Goal: Task Accomplishment & Management: Use online tool/utility

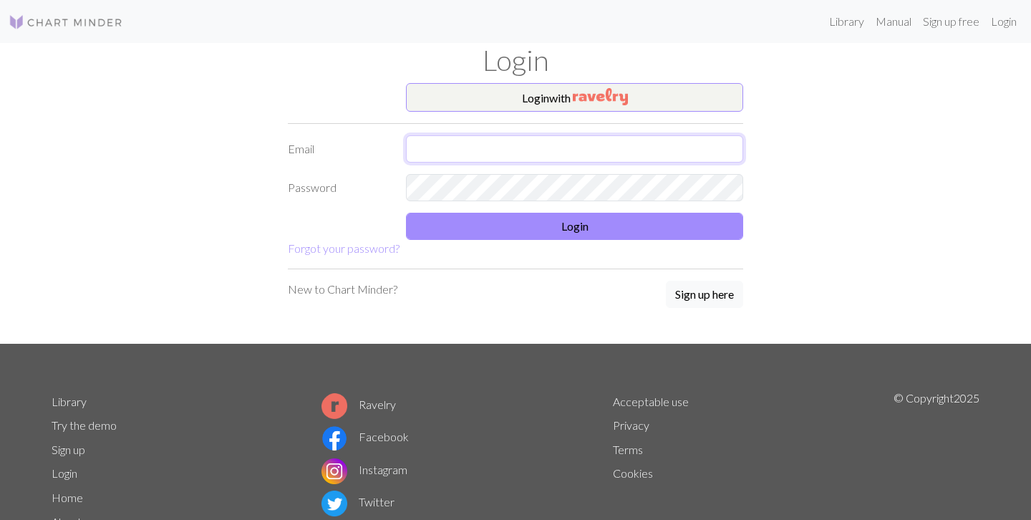
click at [536, 151] on input "text" at bounding box center [574, 148] width 337 height 27
type input "[EMAIL_ADDRESS][DOMAIN_NAME]"
click at [528, 244] on form "Login with Email [EMAIL_ADDRESS][DOMAIN_NAME] Password Login Forgot your passwo…" at bounding box center [515, 170] width 455 height 174
click at [528, 241] on form "Login with Email [EMAIL_ADDRESS][DOMAIN_NAME] Password Login Forgot your passwo…" at bounding box center [515, 170] width 455 height 174
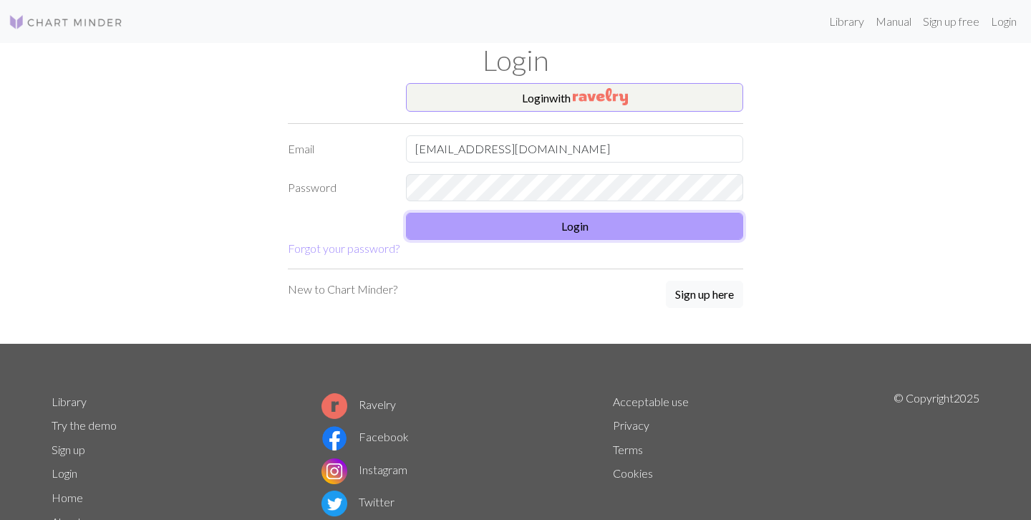
click at [527, 238] on button "Login" at bounding box center [574, 226] width 337 height 27
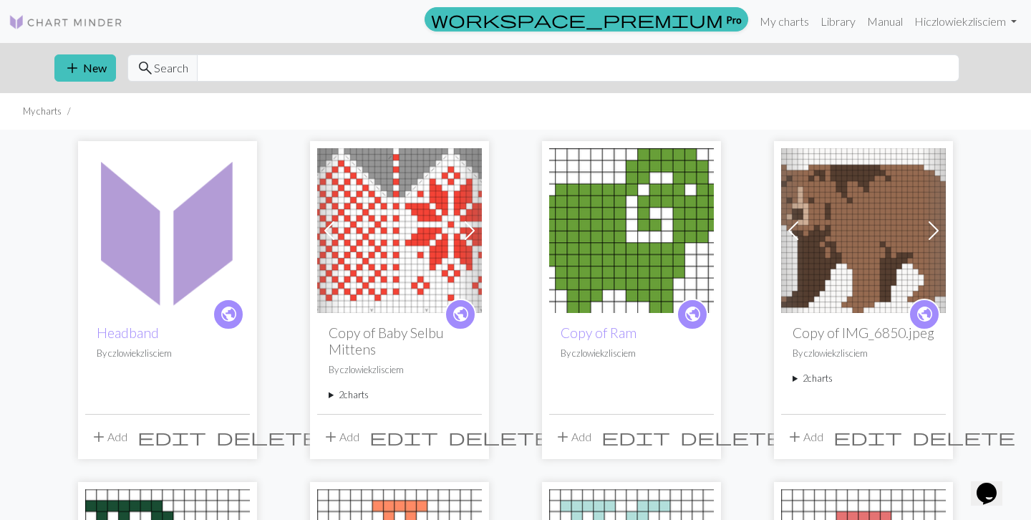
click at [372, 322] on div "public Copy of Baby Selbu Mittens By czlowiekzlisciem 2 charts Baby Selbu Mitte…" at bounding box center [399, 363] width 165 height 100
click at [374, 327] on h2 "Copy of Baby Selbu Mittens" at bounding box center [400, 340] width 142 height 33
click at [390, 291] on img at bounding box center [399, 230] width 165 height 165
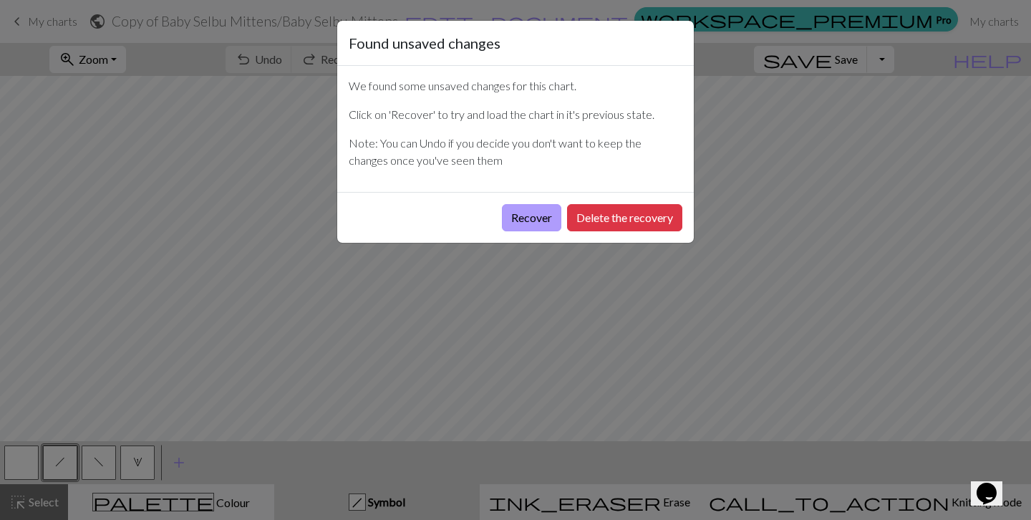
click at [537, 219] on button "Recover" at bounding box center [531, 217] width 59 height 27
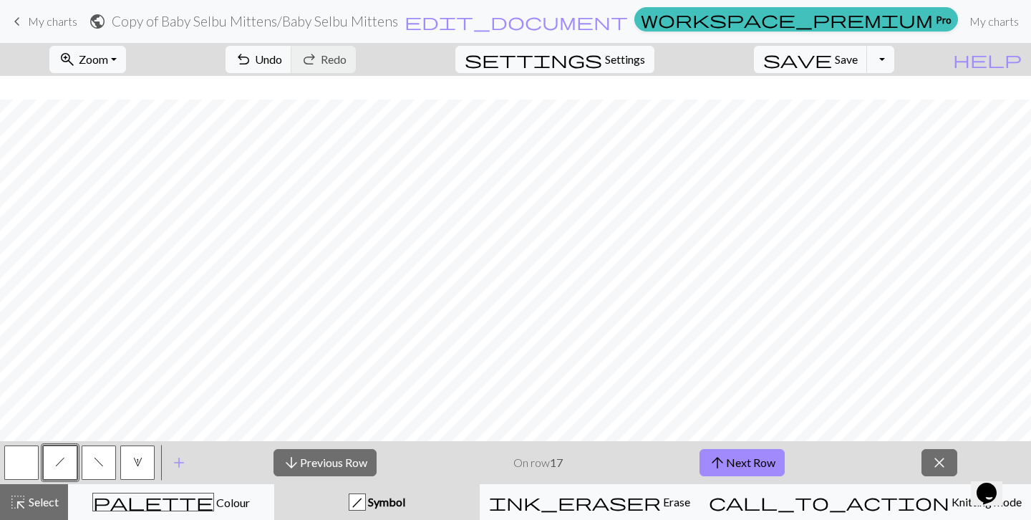
scroll to position [24, 0]
click at [728, 465] on button "arrow_upward Next Row" at bounding box center [742, 462] width 85 height 27
click at [757, 458] on button "arrow_upward Next Row" at bounding box center [742, 462] width 85 height 27
click at [751, 453] on button "arrow_upward Next Row" at bounding box center [742, 462] width 85 height 27
click at [731, 463] on button "arrow_upward Next Row" at bounding box center [742, 462] width 85 height 27
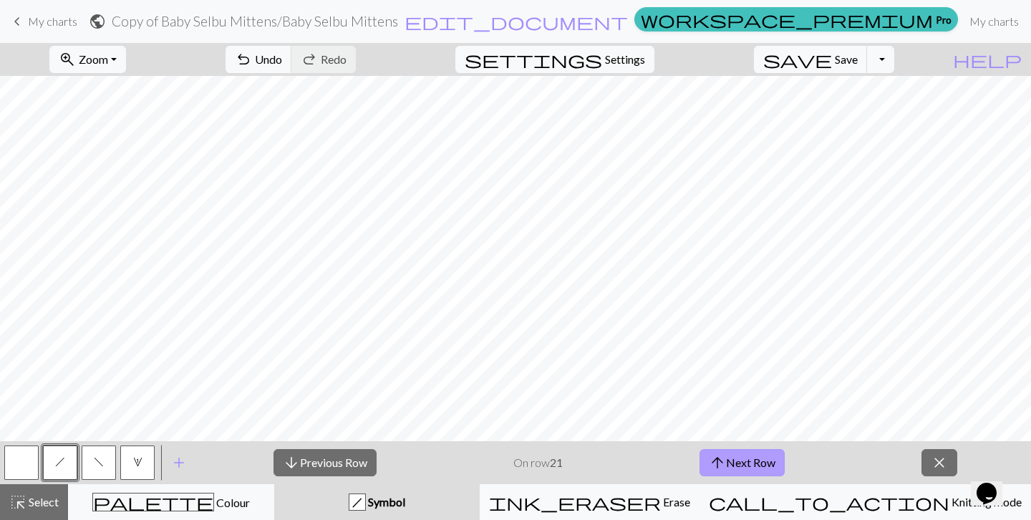
click at [720, 457] on span "arrow_upward" at bounding box center [717, 463] width 17 height 20
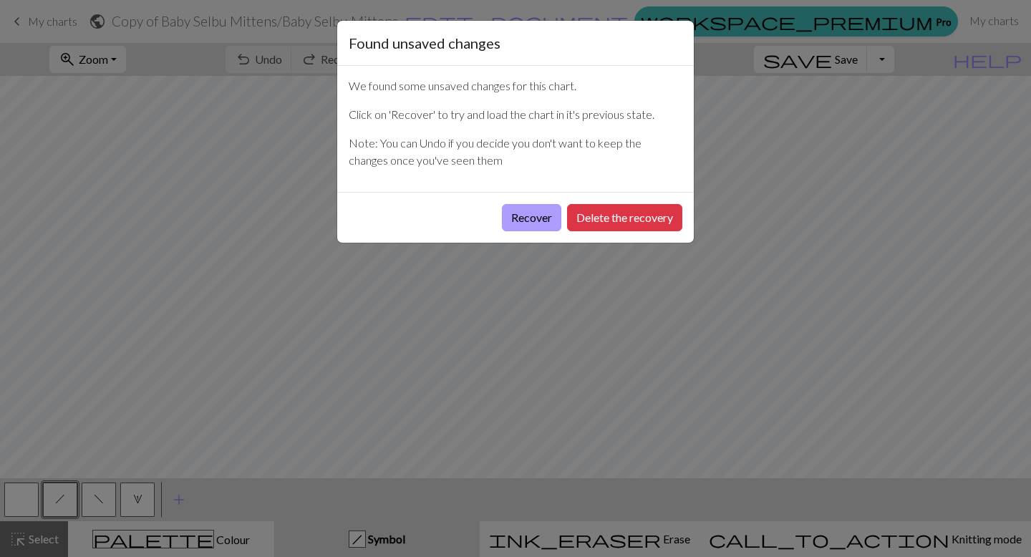
click at [555, 218] on button "Recover" at bounding box center [531, 217] width 59 height 27
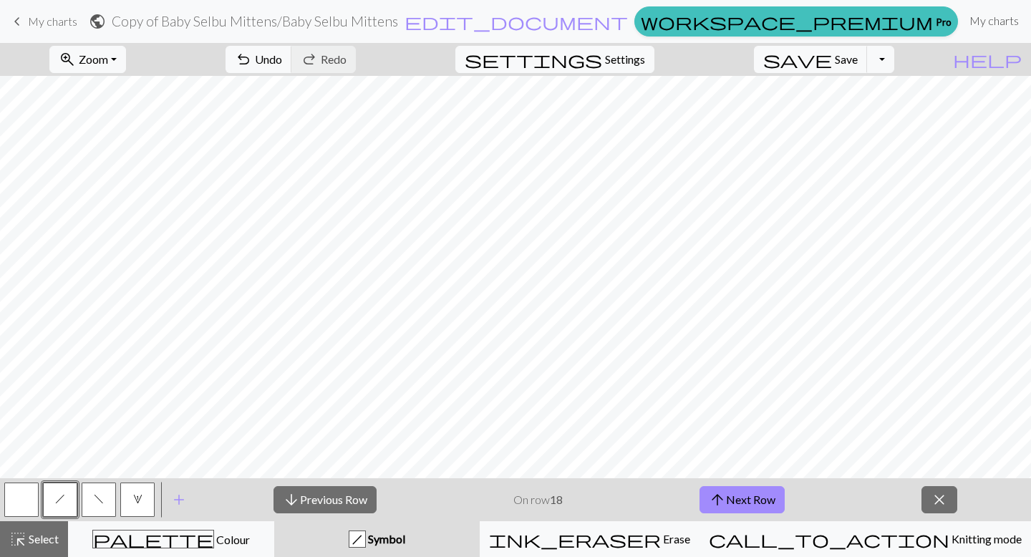
click at [964, 19] on link "My charts" at bounding box center [994, 20] width 61 height 29
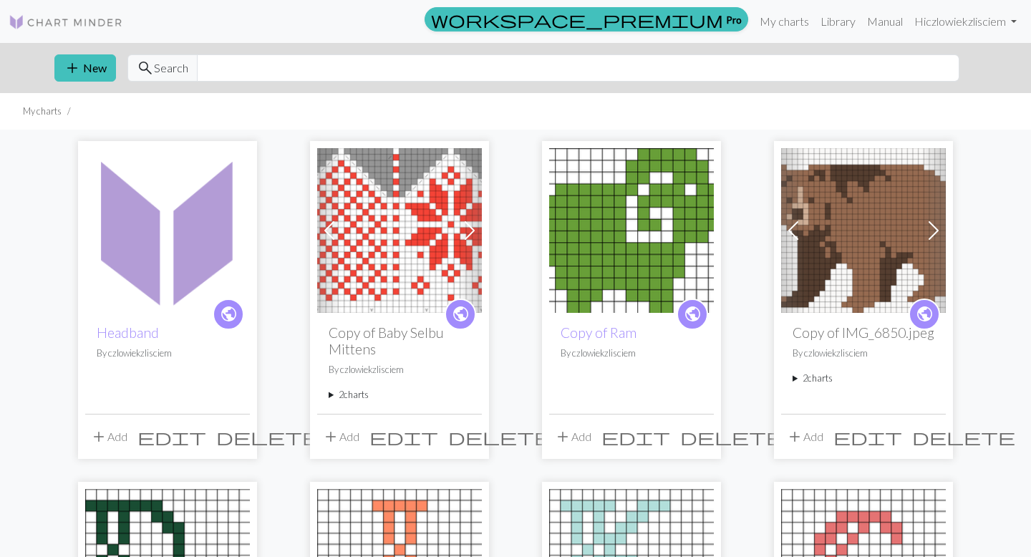
click at [612, 254] on img at bounding box center [631, 230] width 165 height 165
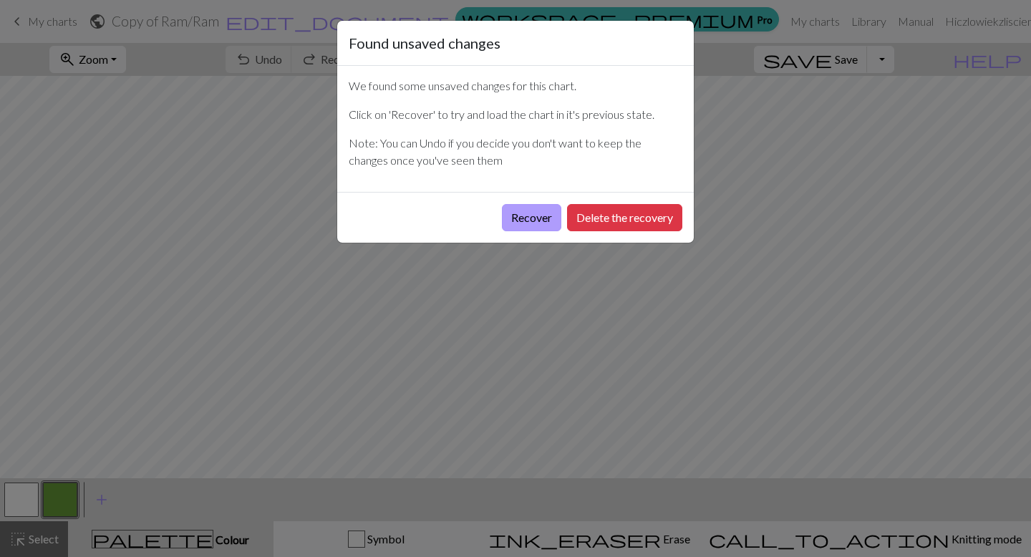
click at [531, 221] on button "Recover" at bounding box center [531, 217] width 59 height 27
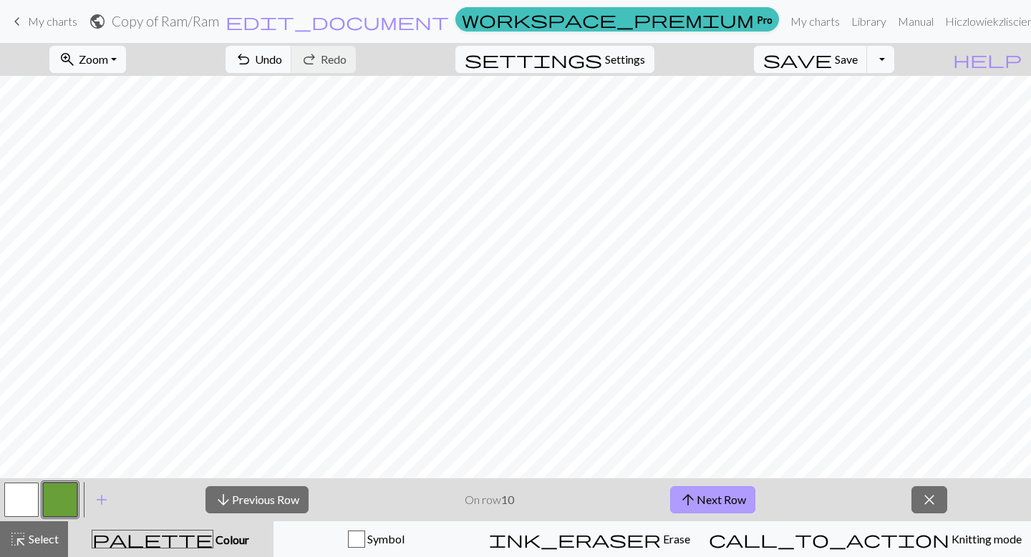
click at [719, 499] on button "arrow_upward Next Row" at bounding box center [712, 499] width 85 height 27
click at [670, 486] on button "arrow_upward Next Row" at bounding box center [712, 499] width 85 height 27
click at [268, 506] on button "arrow_downward Previous Row" at bounding box center [257, 499] width 103 height 27
click at [299, 497] on button "arrow_downward Previous Row" at bounding box center [257, 499] width 103 height 27
click at [729, 496] on button "arrow_upward Next Row" at bounding box center [712, 499] width 85 height 27
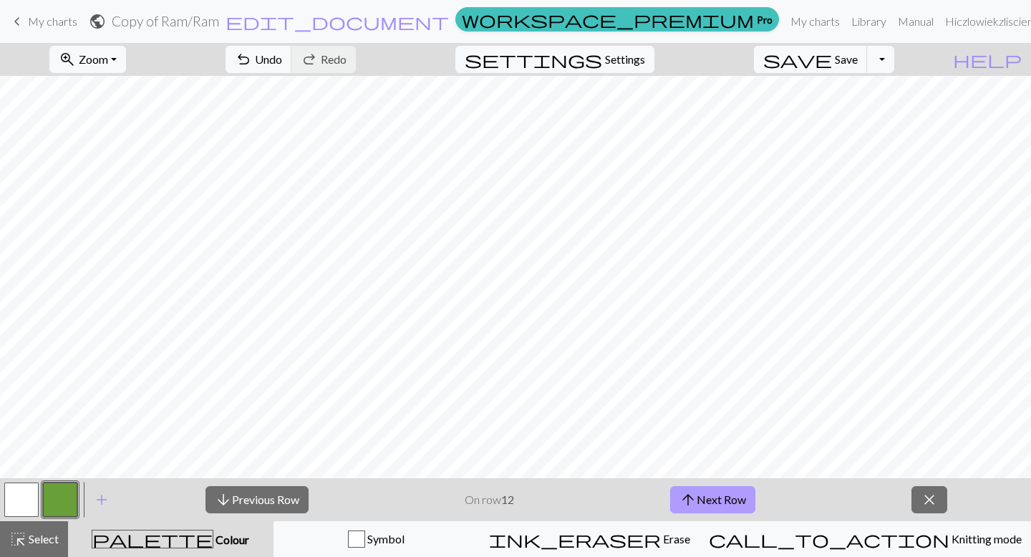
click at [717, 501] on button "arrow_upward Next Row" at bounding box center [712, 499] width 85 height 27
click at [728, 502] on button "arrow_upward Next Row" at bounding box center [712, 499] width 85 height 27
